Goal: Find specific page/section: Find specific page/section

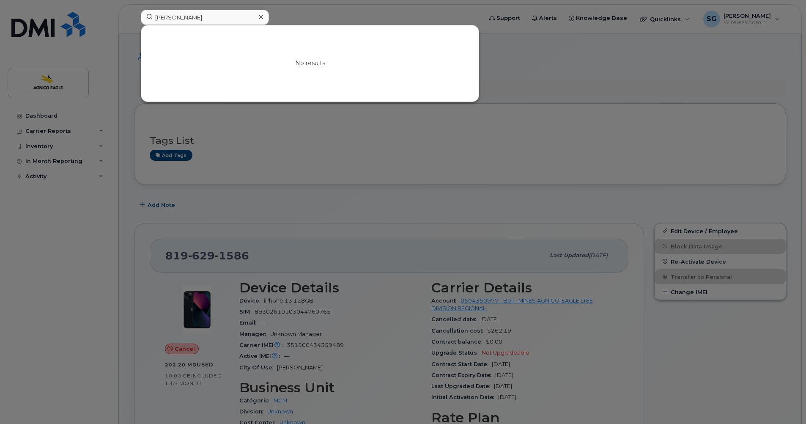
click at [208, 19] on input "[PERSON_NAME]" at bounding box center [205, 17] width 128 height 15
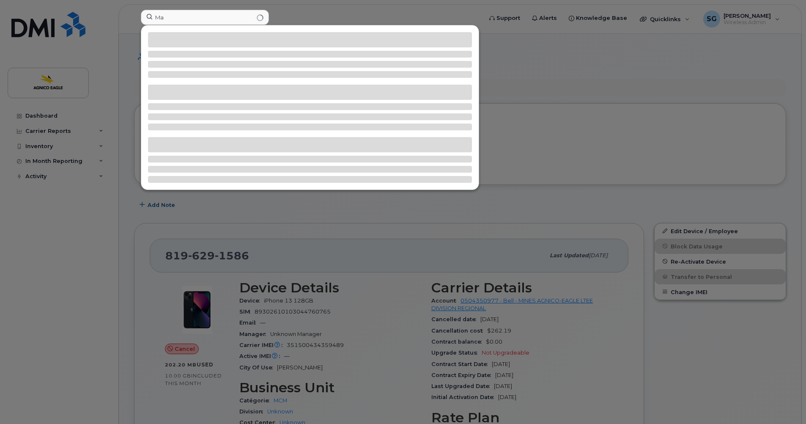
type input "M"
type input "m"
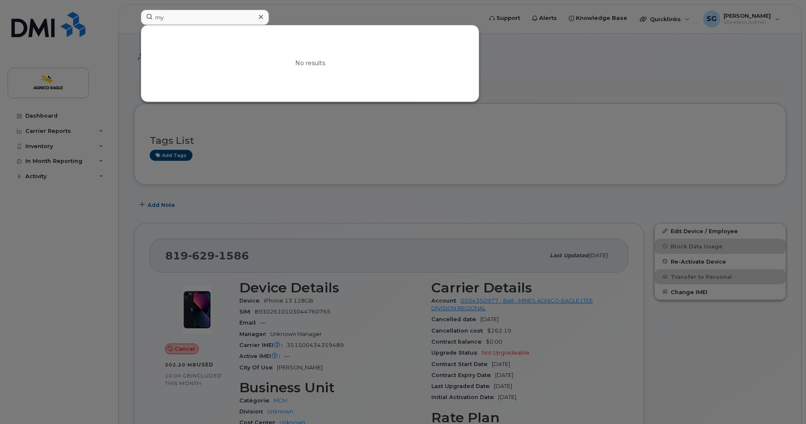
type input "m"
click at [158, 17] on input at bounding box center [205, 17] width 128 height 15
type input "m"
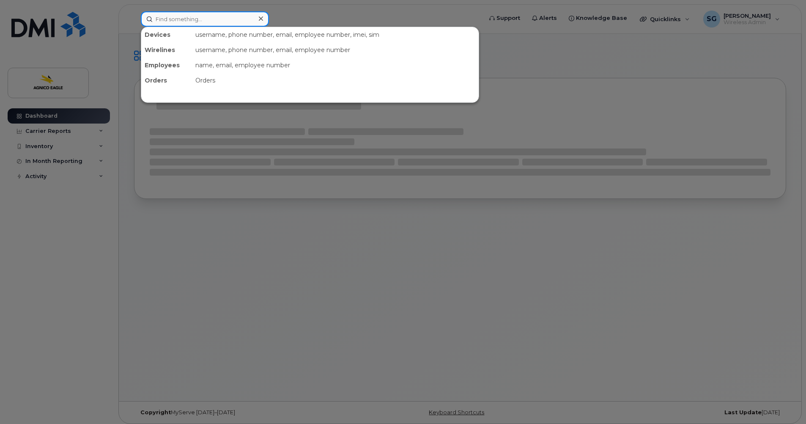
click at [196, 17] on input at bounding box center [205, 18] width 128 height 15
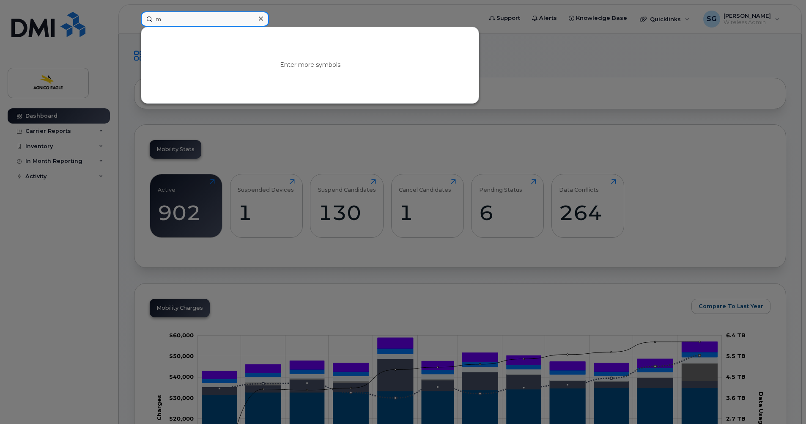
type input "m"
click at [261, 17] on icon at bounding box center [261, 18] width 4 height 7
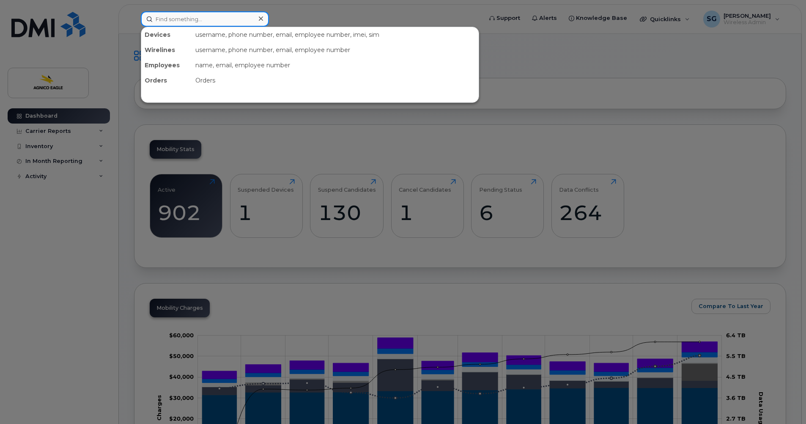
click at [231, 20] on input at bounding box center [205, 18] width 128 height 15
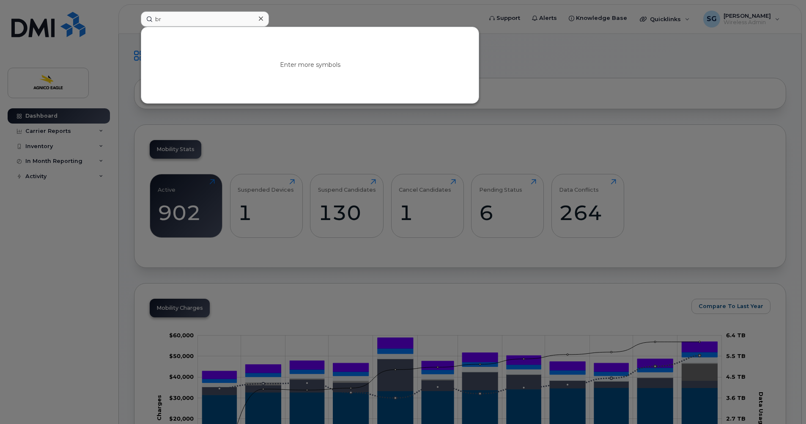
click at [82, 183] on div at bounding box center [403, 212] width 806 height 424
click at [167, 20] on input "br" at bounding box center [205, 18] width 128 height 15
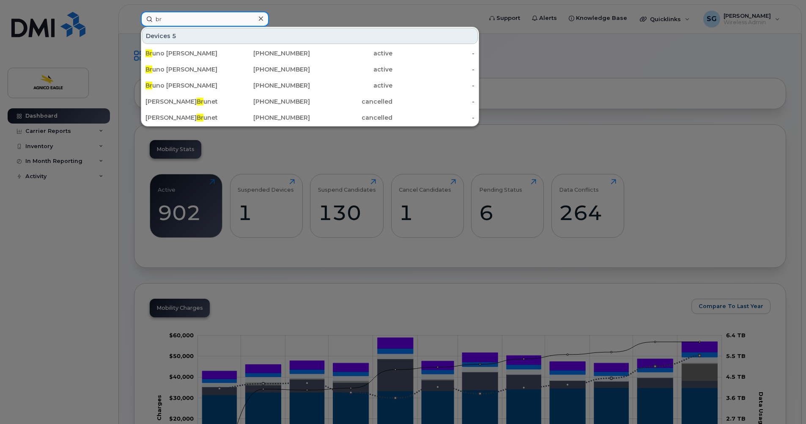
type input "b"
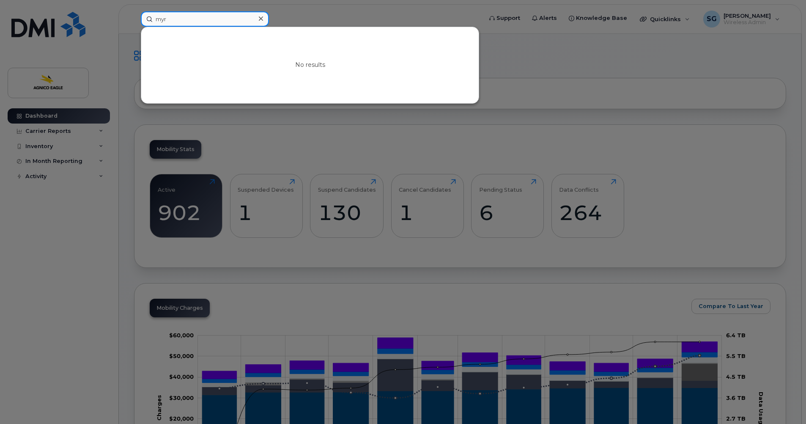
type input "myr"
click at [259, 18] on icon at bounding box center [261, 18] width 4 height 7
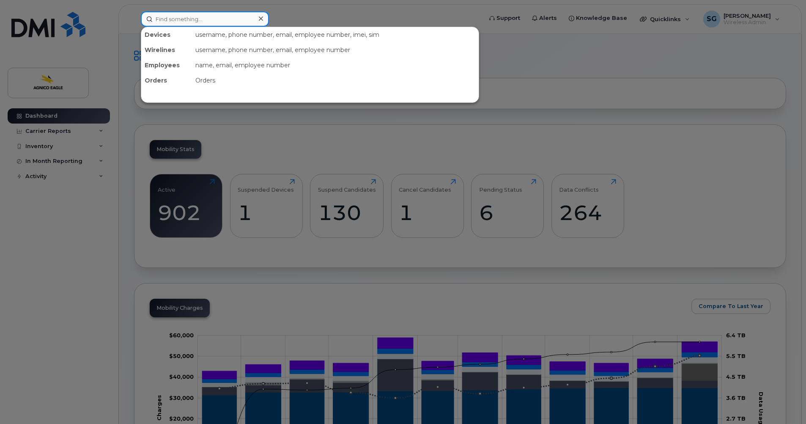
click at [253, 19] on input at bounding box center [205, 18] width 128 height 15
paste input "Myrane Godard"
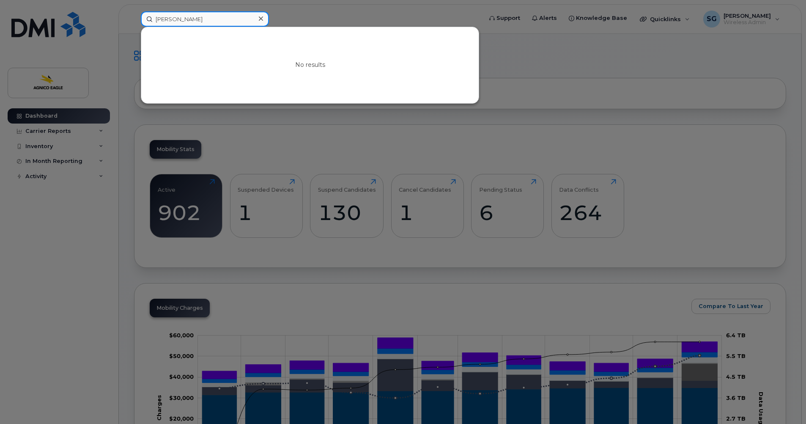
type input "Myrane Godard"
click at [260, 18] on icon at bounding box center [261, 18] width 4 height 4
